Goal: Task Accomplishment & Management: Manage account settings

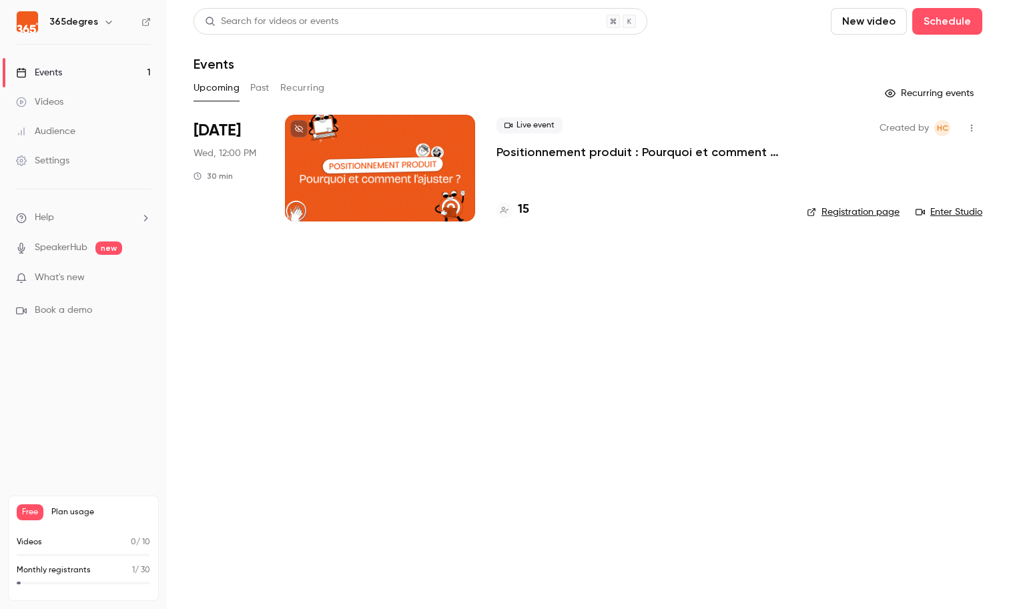
click at [548, 137] on div "Live event Positionnement produit : Pourquoi et comment l'ajuster ?" at bounding box center [640, 138] width 289 height 43
click at [420, 165] on div at bounding box center [380, 168] width 190 height 107
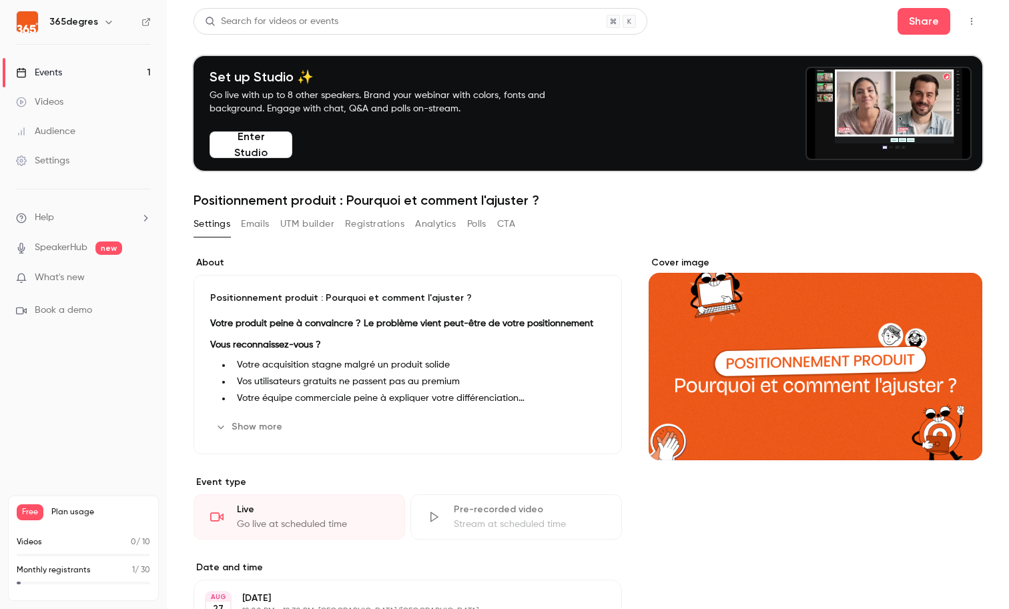
scroll to position [440, 0]
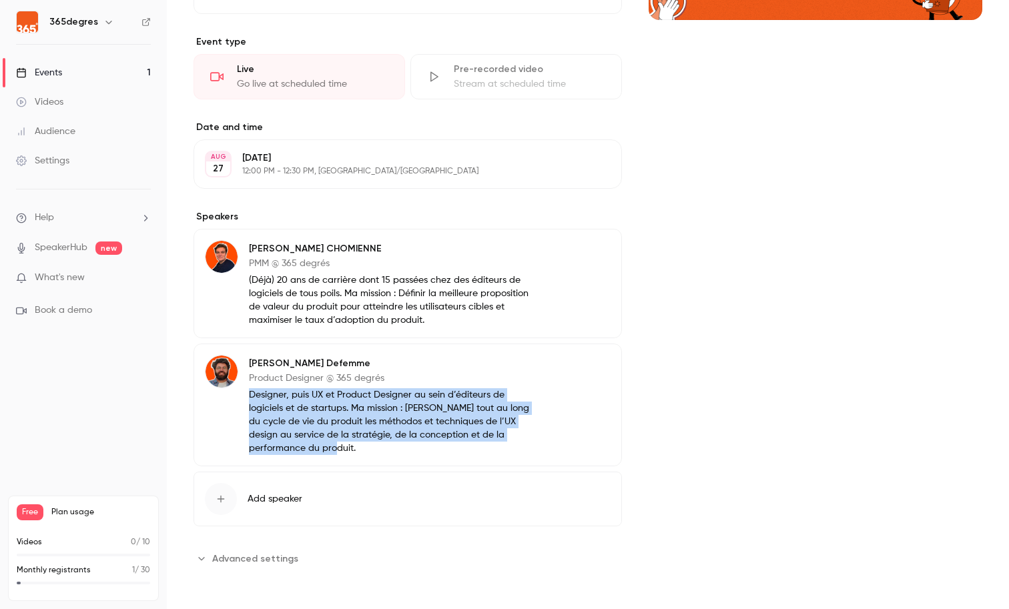
drag, startPoint x: 301, startPoint y: 448, endPoint x: 245, endPoint y: 394, distance: 77.4
click at [245, 394] on div "[PERSON_NAME] Defemme Product Designer @ 365 degrés Designer, puis UX et Produc…" at bounding box center [370, 405] width 330 height 100
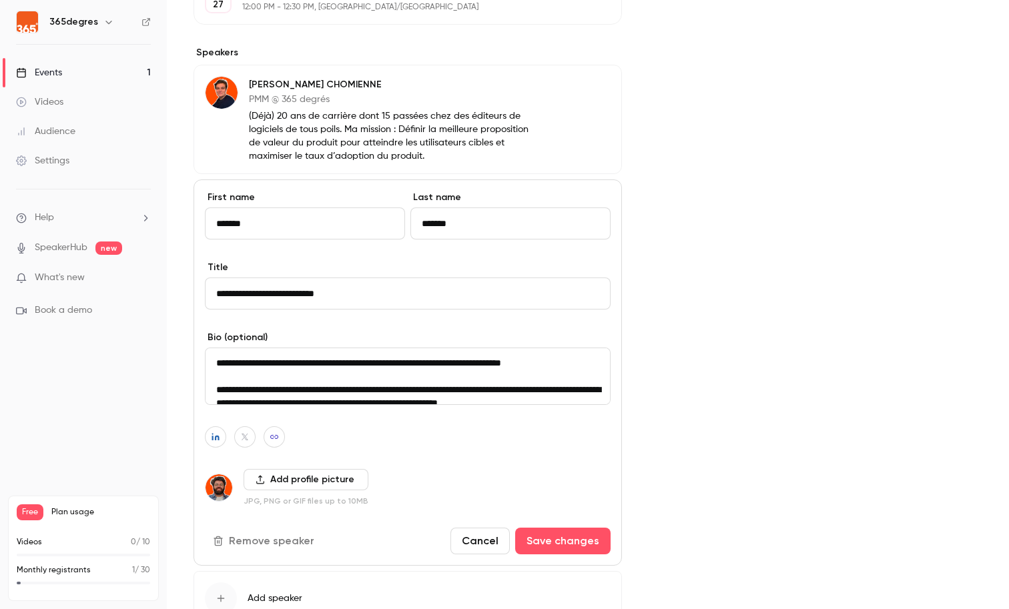
scroll to position [616, 0]
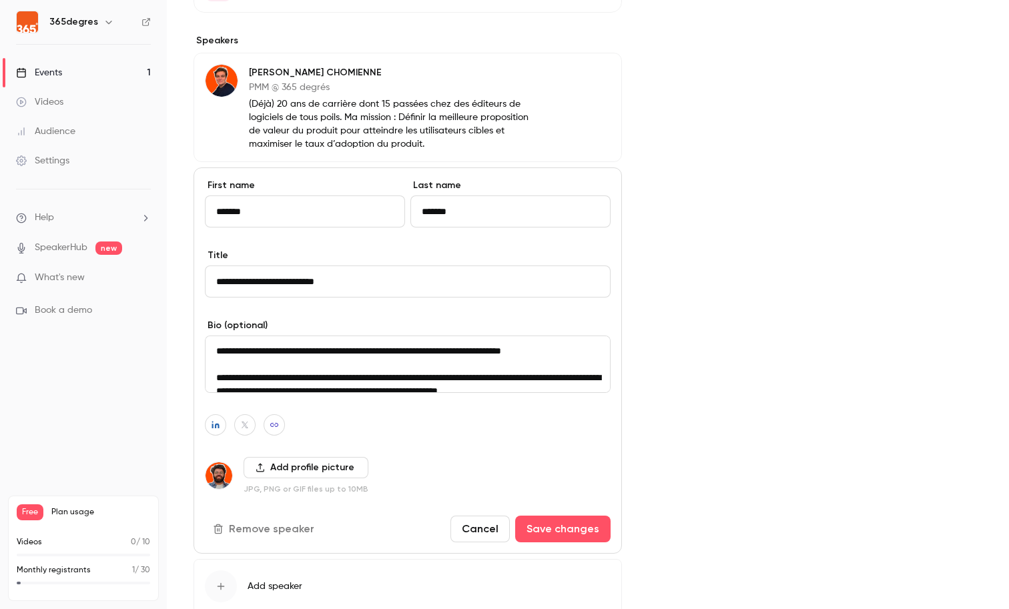
click at [327, 370] on textarea "**********" at bounding box center [408, 364] width 406 height 57
